Goal: Task Accomplishment & Management: Manage account settings

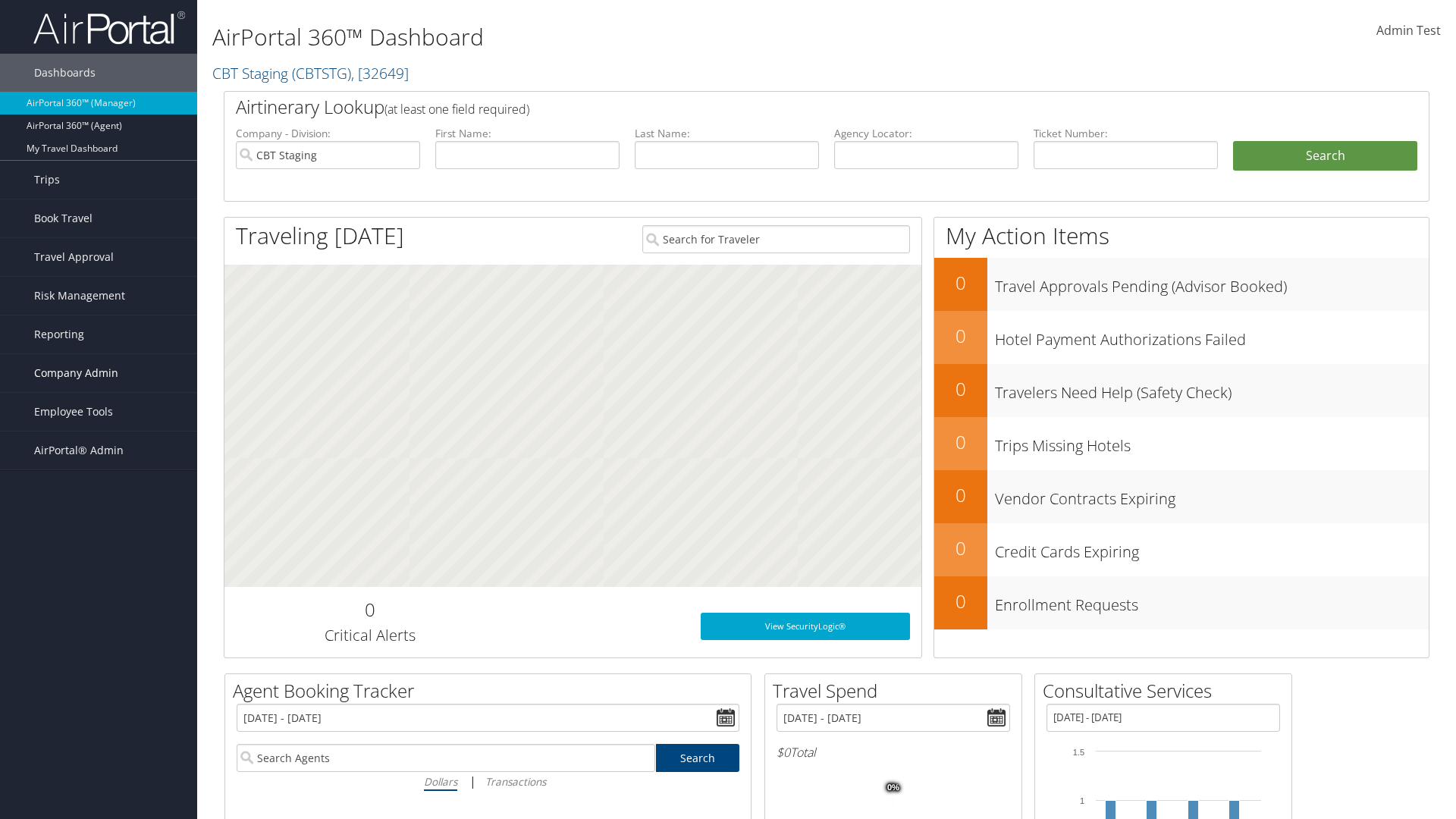
click at [99, 373] on span "Company Admin" at bounding box center [76, 373] width 84 height 38
click at [0, 0] on link "People" at bounding box center [0, 0] width 0 height 0
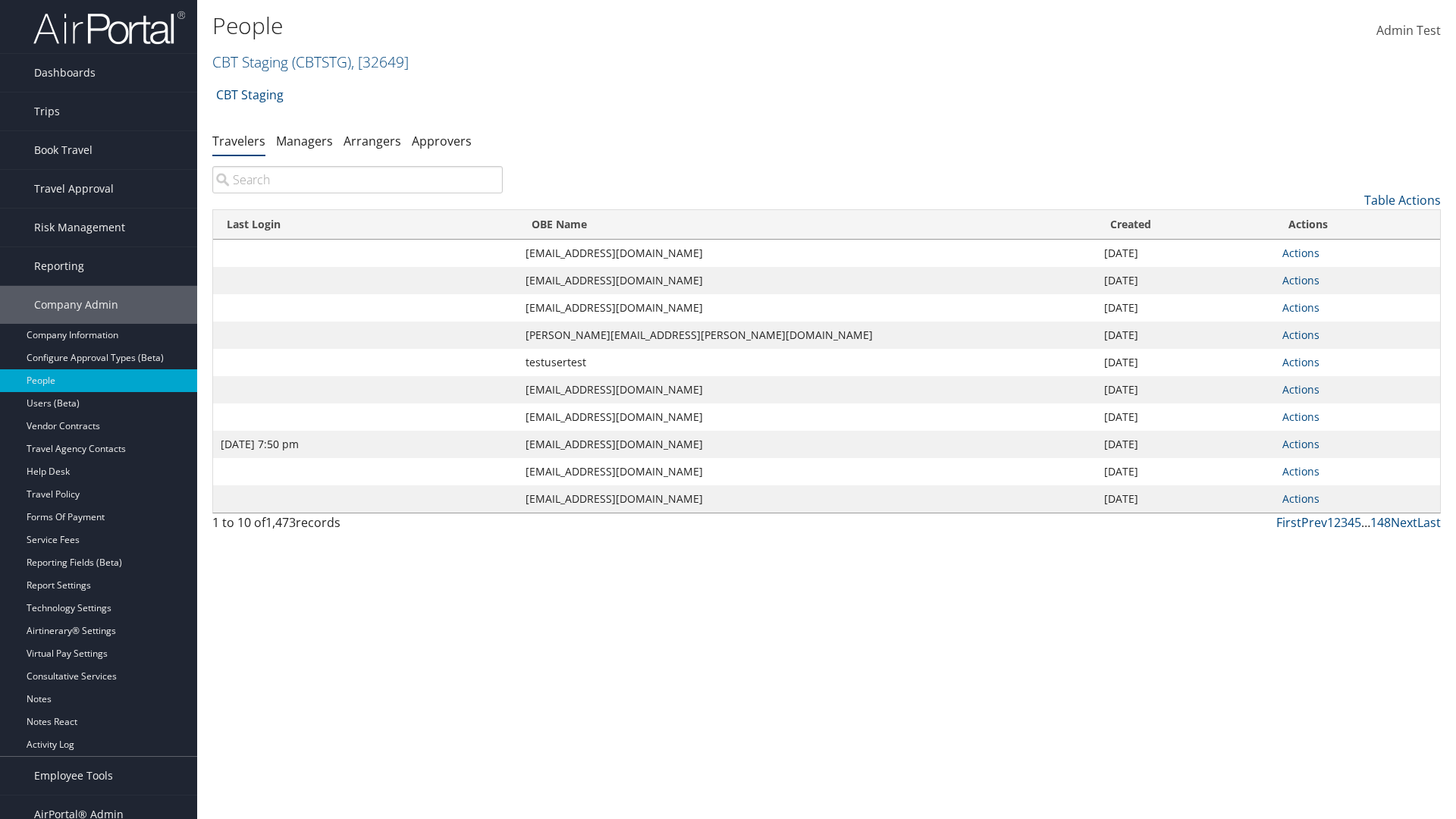
click at [357, 180] on input "search" at bounding box center [358, 179] width 290 height 27
type input "Jan 9, 2024 7:50 pm"
